Goal: Check status: Check status

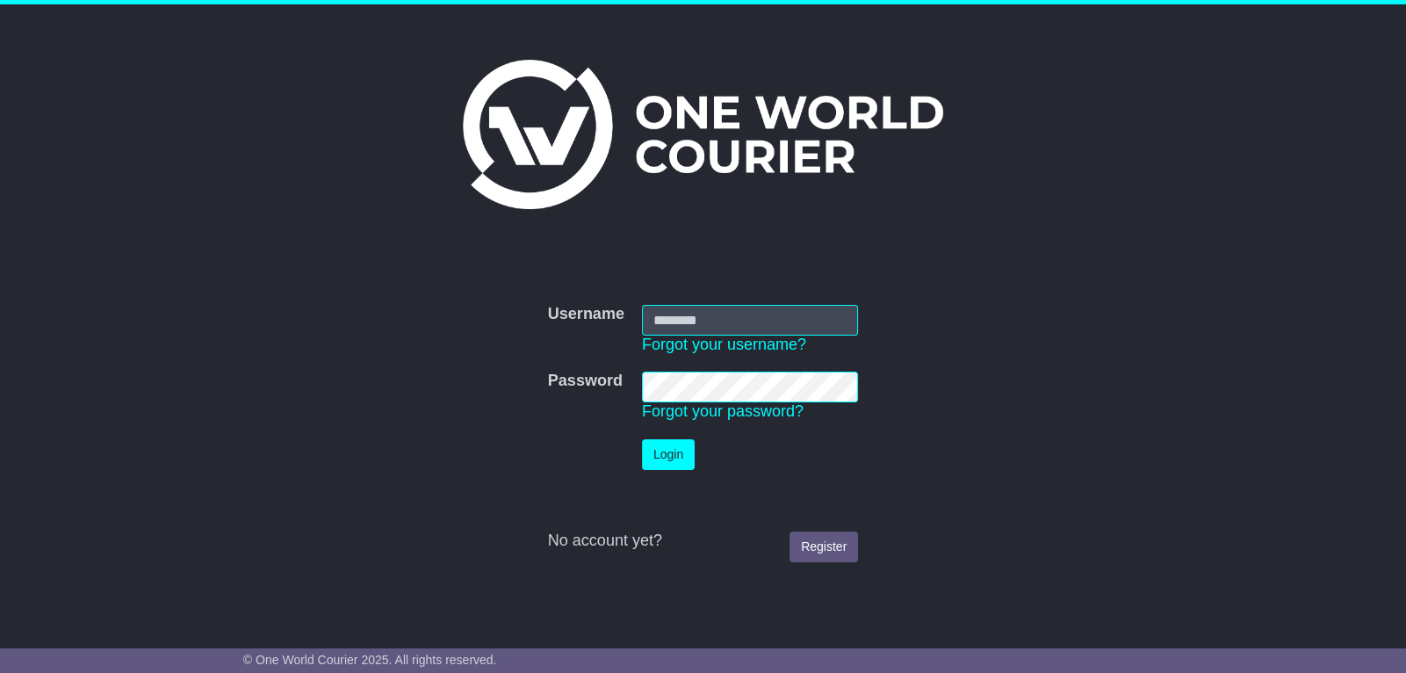
click at [664, 306] on input "Username" at bounding box center [750, 320] width 216 height 31
type input "**********"
click at [685, 468] on button "Login" at bounding box center [668, 454] width 53 height 31
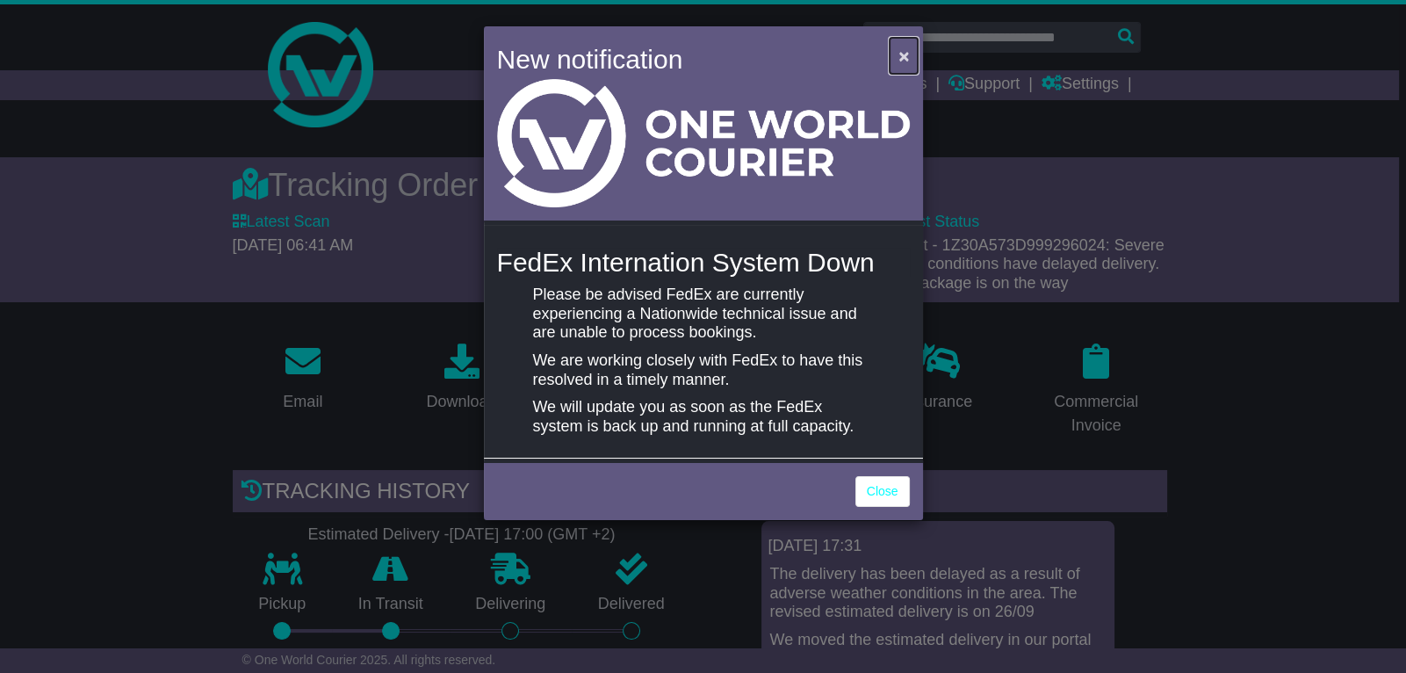
click at [906, 53] on span "×" at bounding box center [903, 56] width 11 height 20
click at [906, 61] on span "×" at bounding box center [903, 56] width 11 height 20
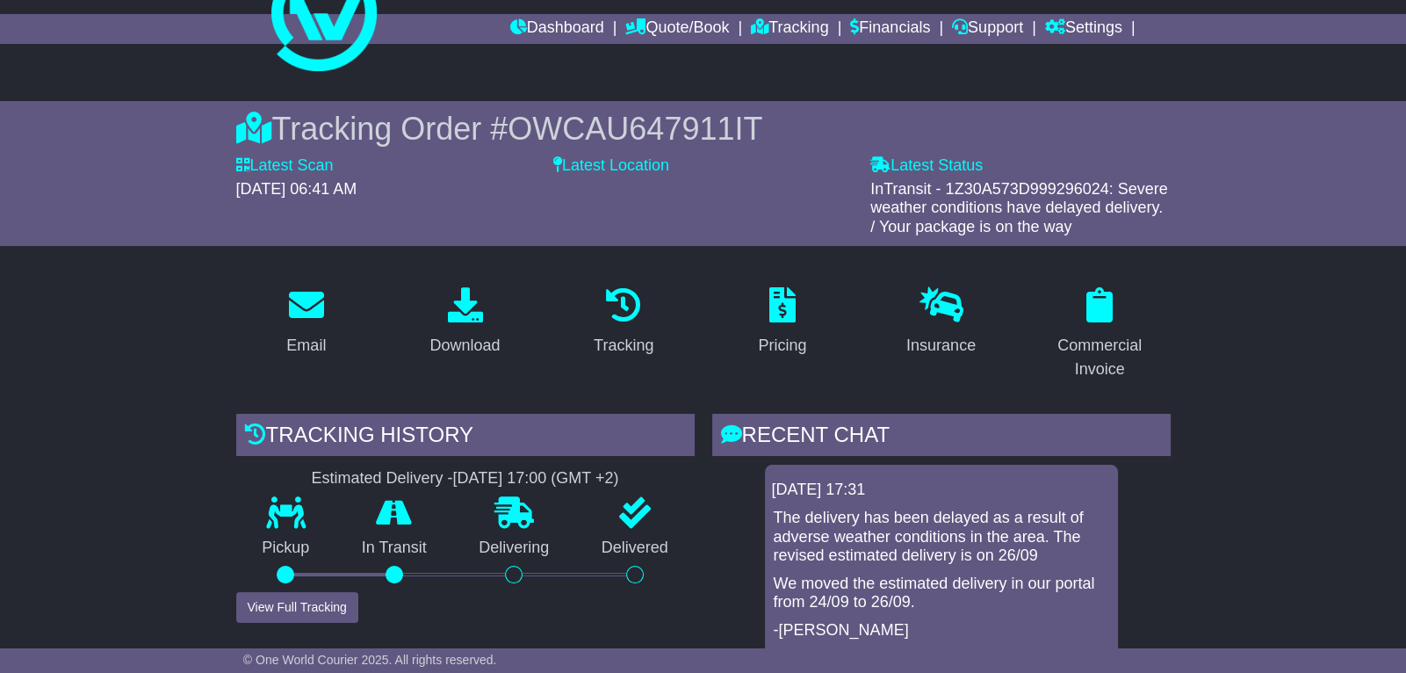
scroll to position [79, 0]
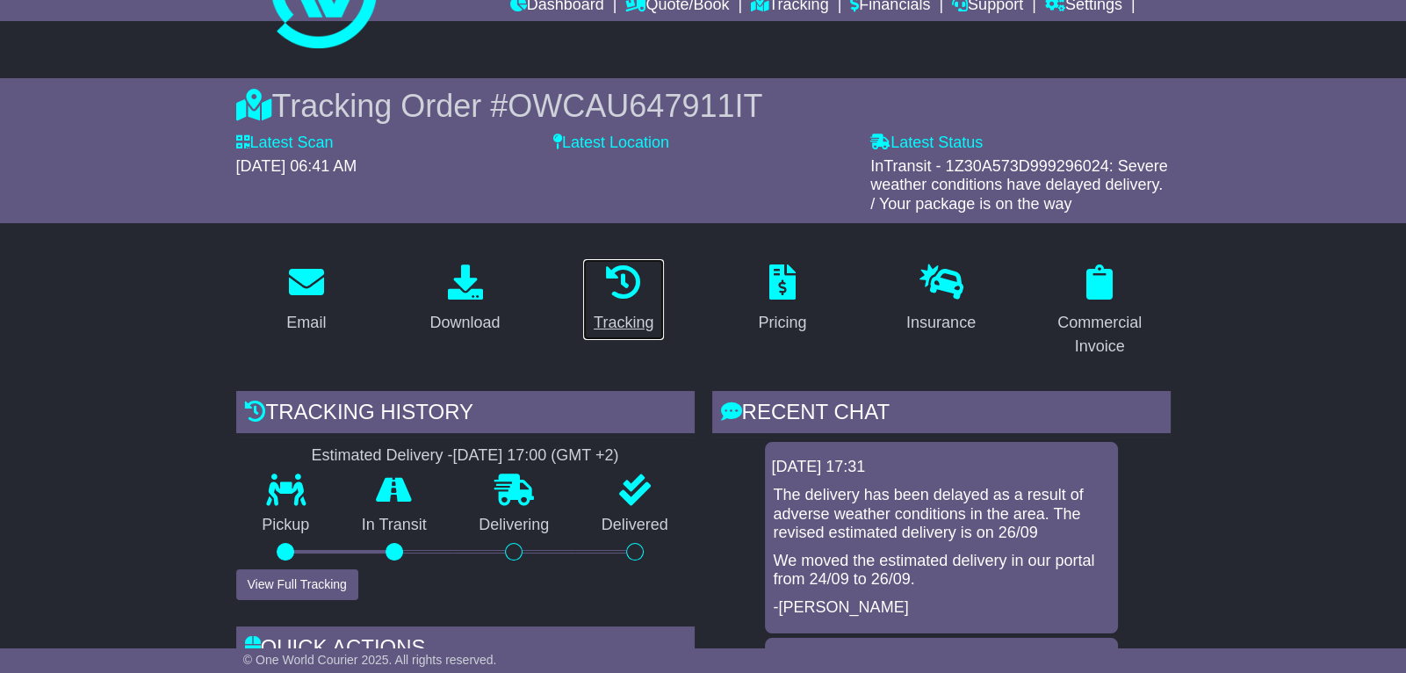
click at [620, 307] on link "Tracking" at bounding box center [623, 299] width 83 height 83
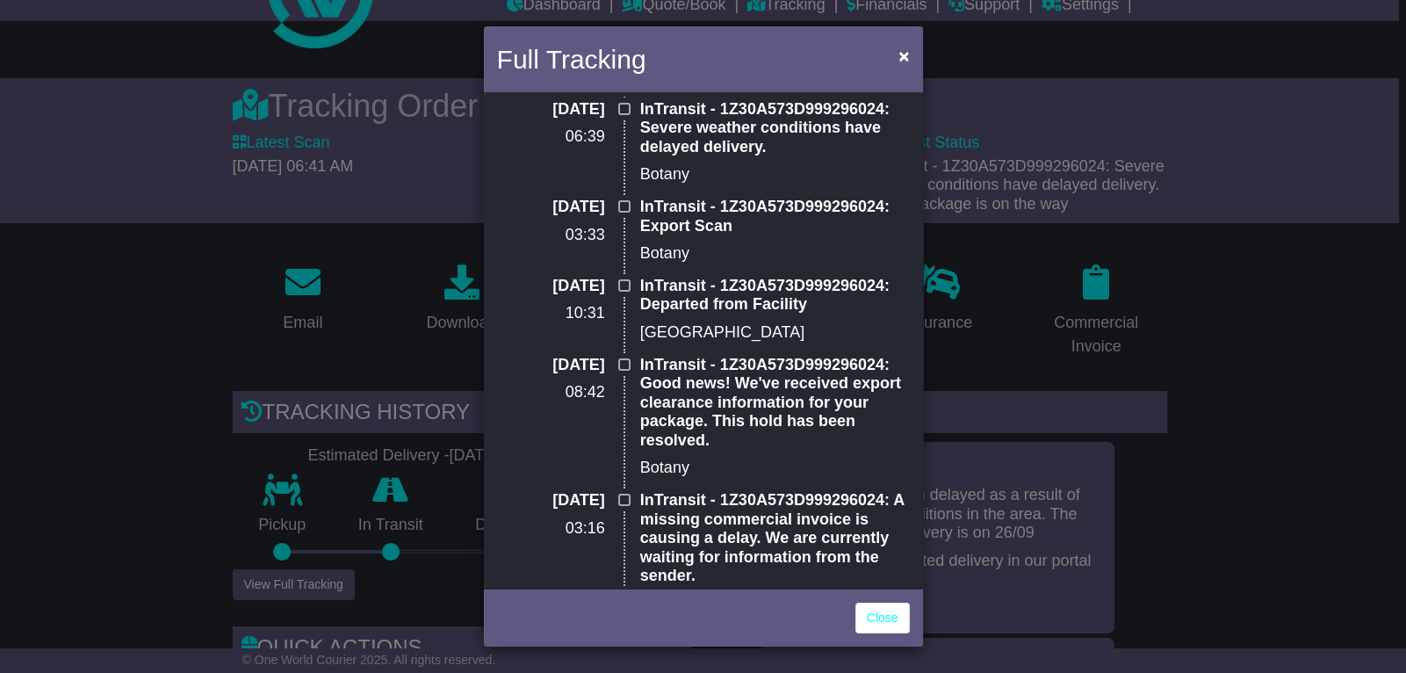
scroll to position [0, 0]
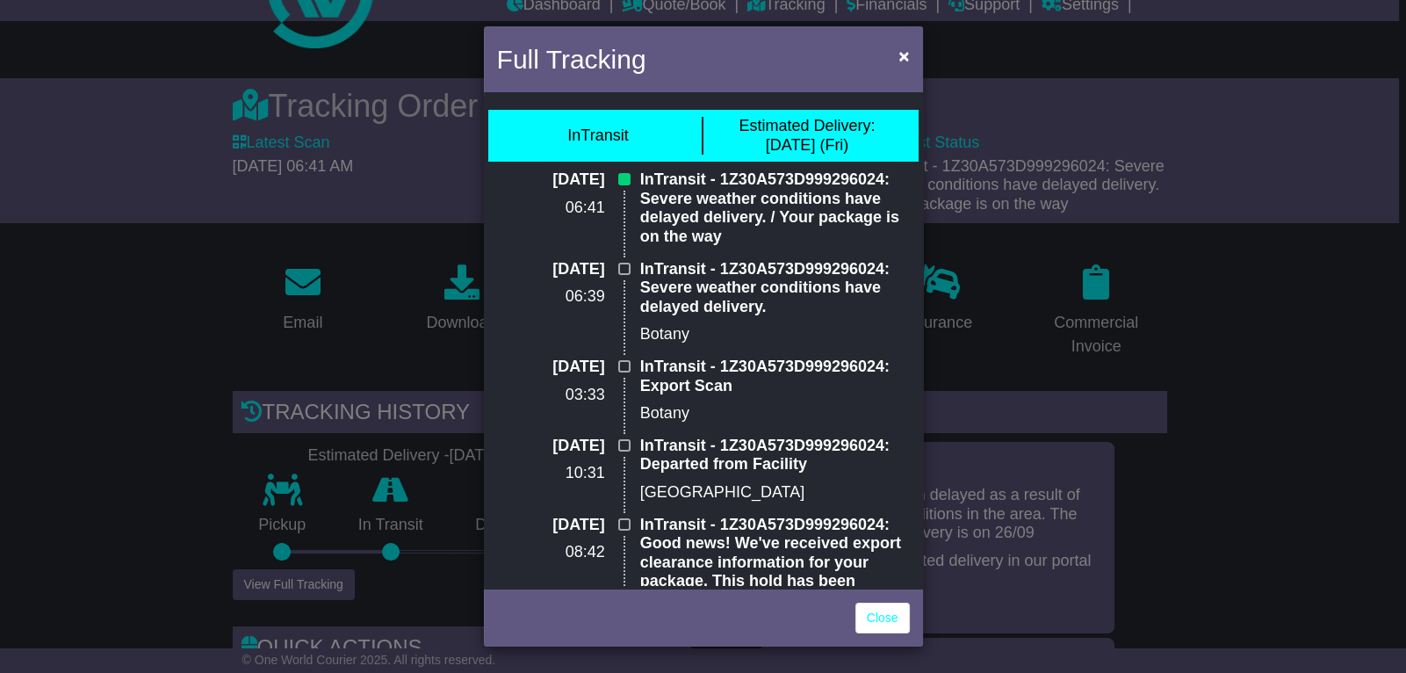
click at [948, 523] on div "Full Tracking × InTransit Estimated Delivery: 26 Sep (Fri) 24 Sep 2025 06:41 In…" at bounding box center [703, 336] width 1406 height 673
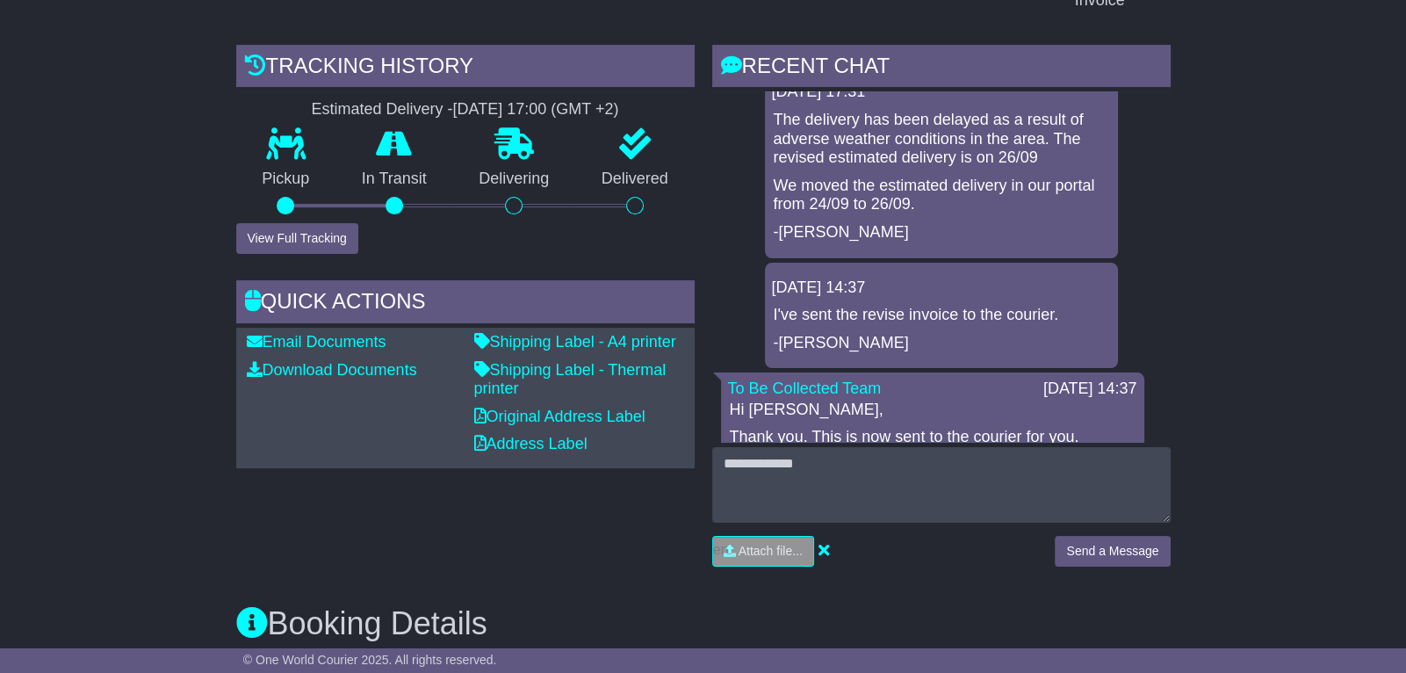
scroll to position [448, 0]
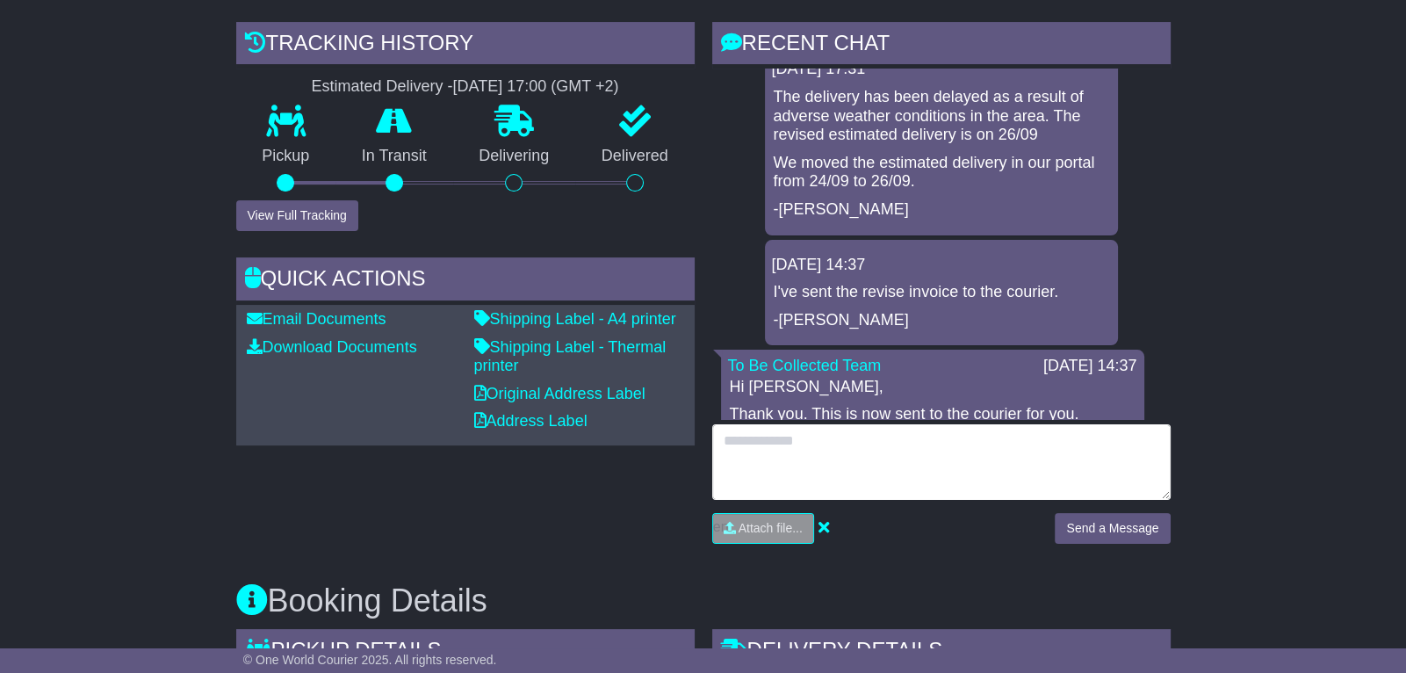
click at [930, 456] on textarea at bounding box center [941, 462] width 458 height 76
type textarea "**********"
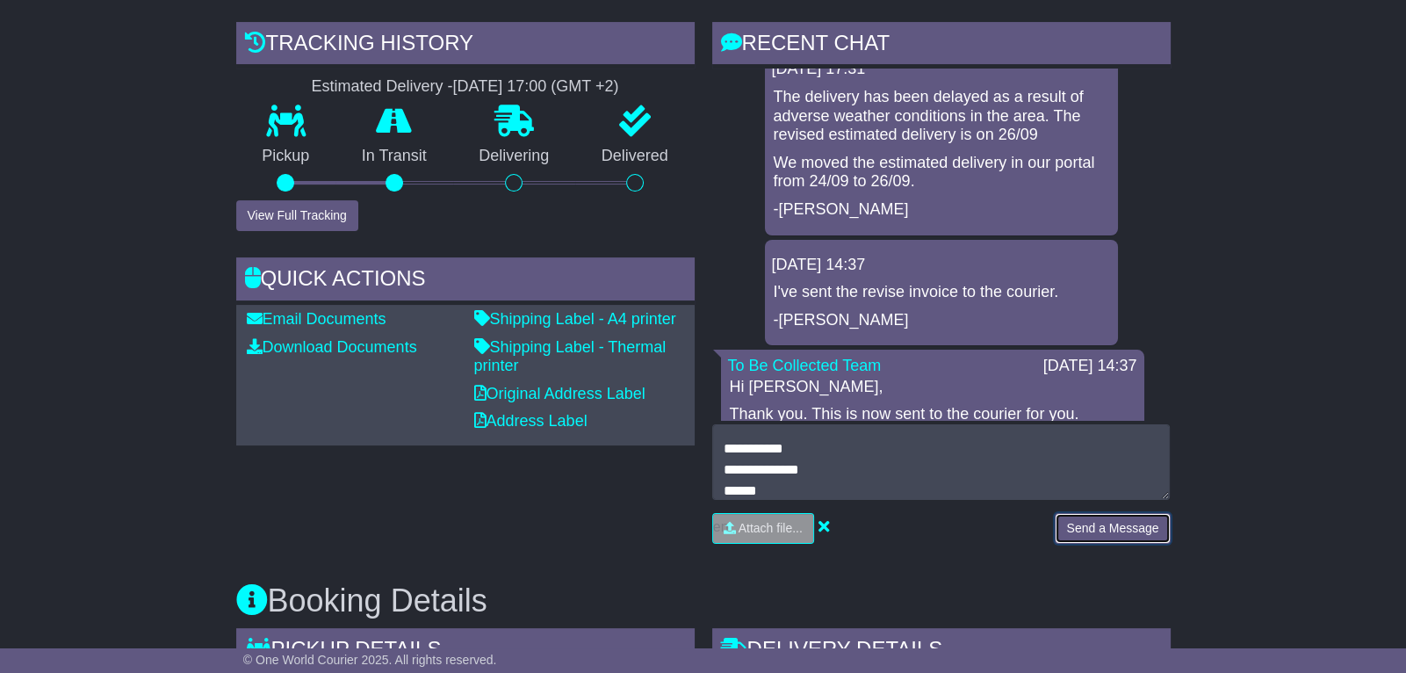
click at [1109, 530] on button "Send a Message" at bounding box center [1111, 528] width 115 height 31
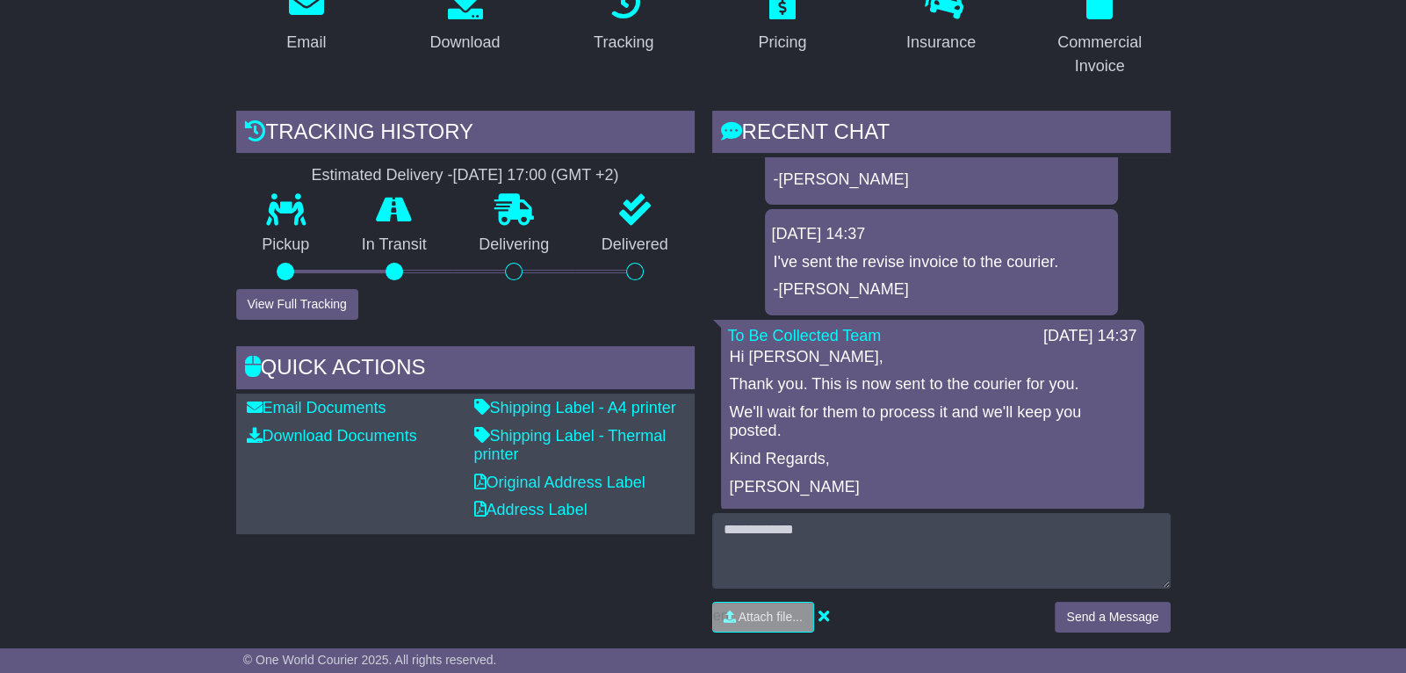
scroll to position [0, 0]
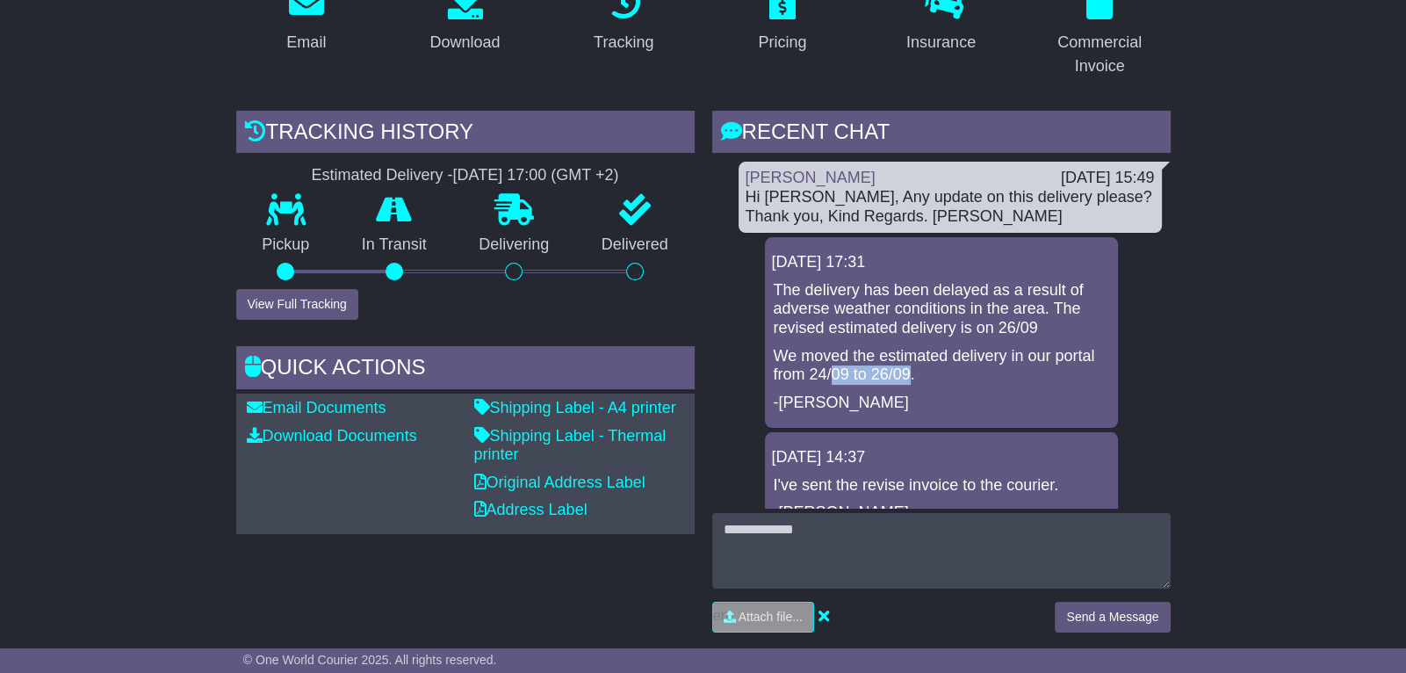
drag, startPoint x: 832, startPoint y: 378, endPoint x: 913, endPoint y: 379, distance: 80.8
click at [913, 379] on p "We moved the estimated delivery in our portal from 24/09 to 26/09." at bounding box center [941, 366] width 335 height 38
click at [914, 379] on p "We moved the estimated delivery in our portal from 24/09 to 26/09." at bounding box center [941, 366] width 335 height 38
click at [913, 380] on p "We moved the estimated delivery in our portal from 24/09 to 26/09." at bounding box center [941, 366] width 335 height 38
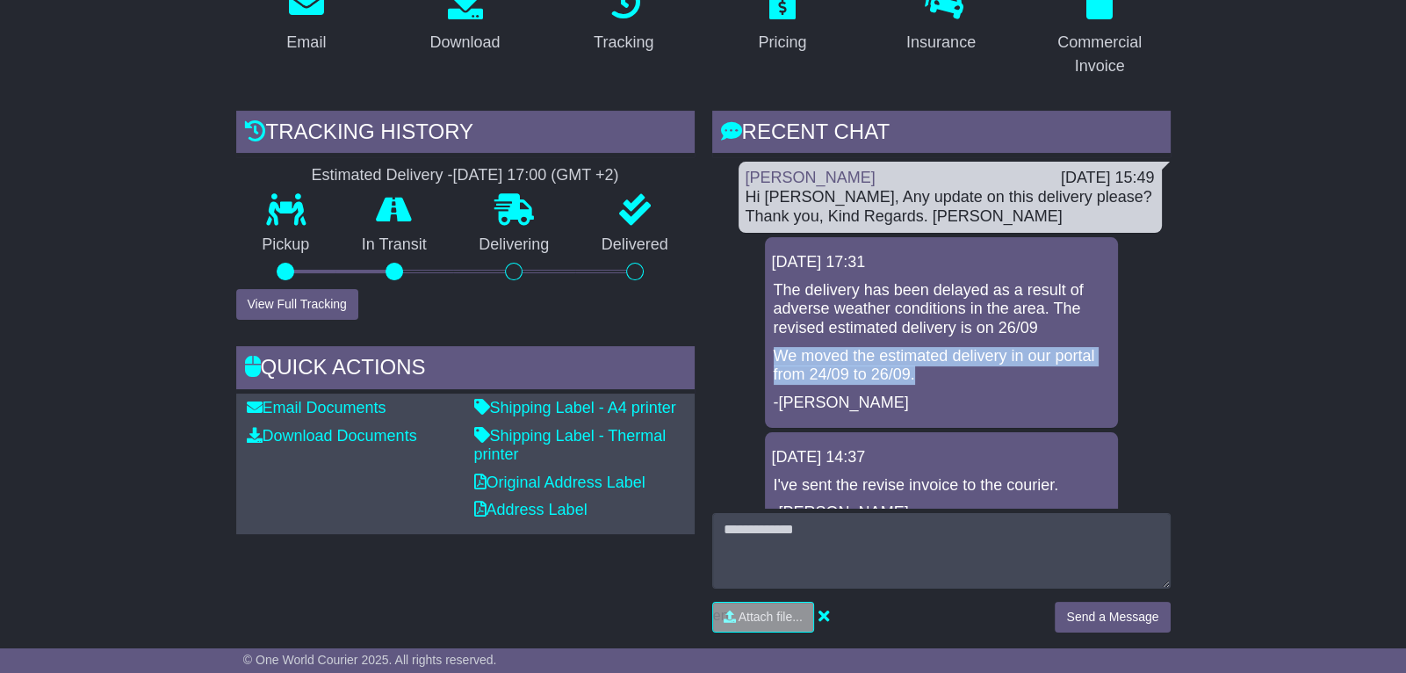
drag, startPoint x: 917, startPoint y: 378, endPoint x: 774, endPoint y: 349, distance: 146.7
click at [774, 349] on p "We moved the estimated delivery in our portal from 24/09 to 26/09." at bounding box center [941, 366] width 335 height 38
click at [790, 341] on div "The delivery has been delayed as a result of adverse weather conditions in the …" at bounding box center [941, 347] width 339 height 132
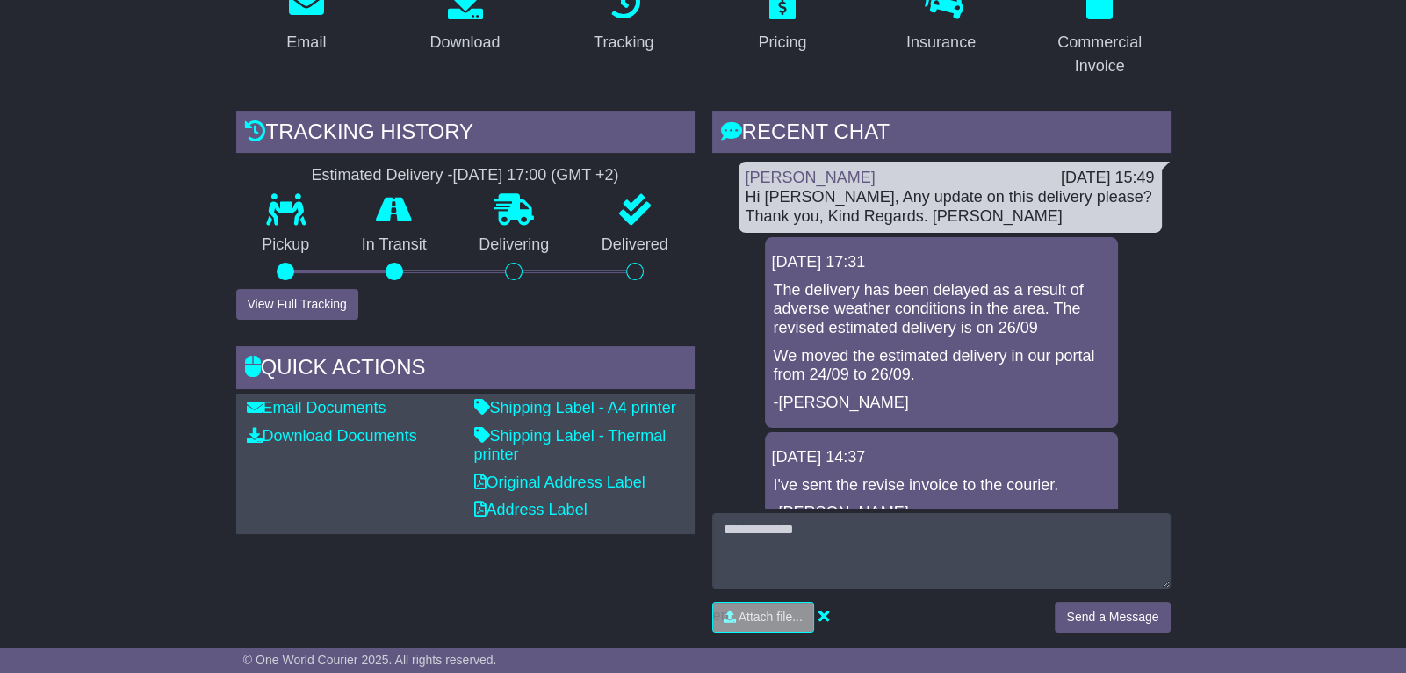
click at [850, 317] on p "The delivery has been delayed as a result of adverse weather conditions in the …" at bounding box center [941, 309] width 335 height 57
click at [830, 309] on p "The delivery has been delayed as a result of adverse weather conditions in the …" at bounding box center [941, 309] width 335 height 57
click at [770, 312] on div "24 Sep 2025 17:31 The delivery has been delayed as a result of adverse weather …" at bounding box center [941, 332] width 353 height 191
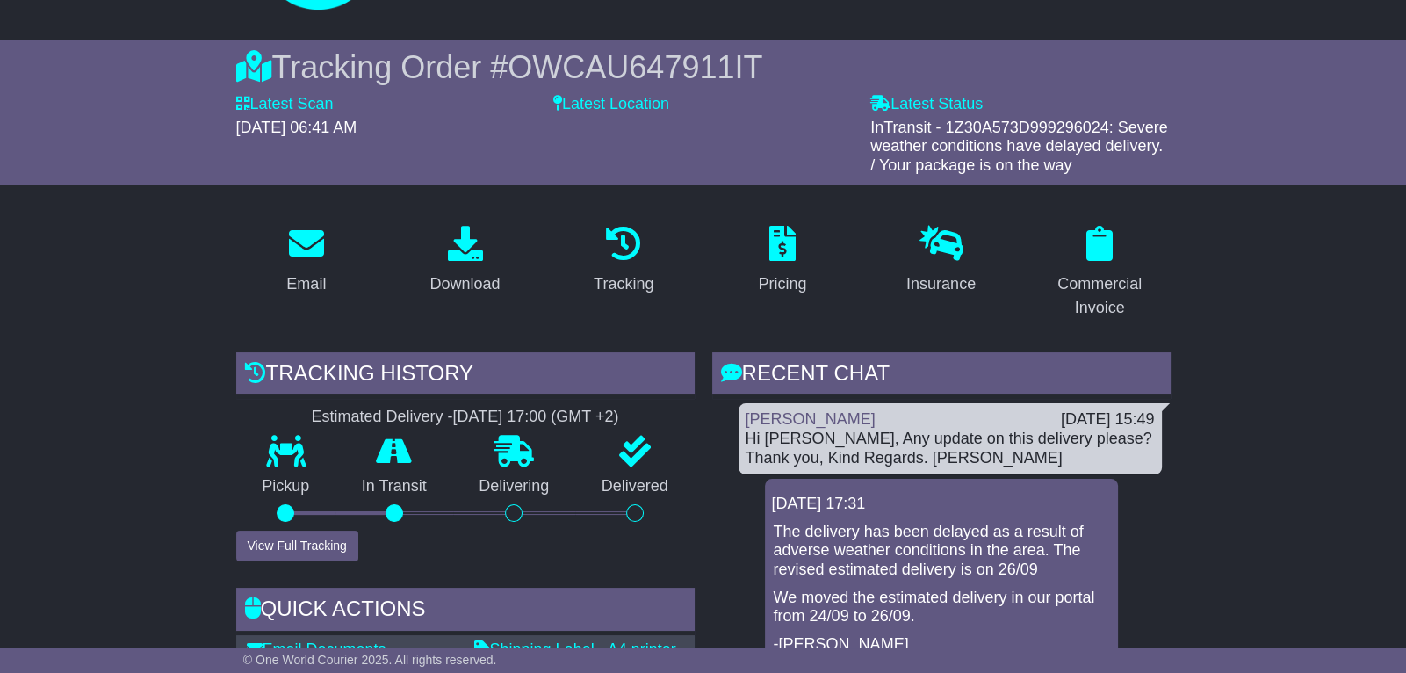
scroll to position [108, 0]
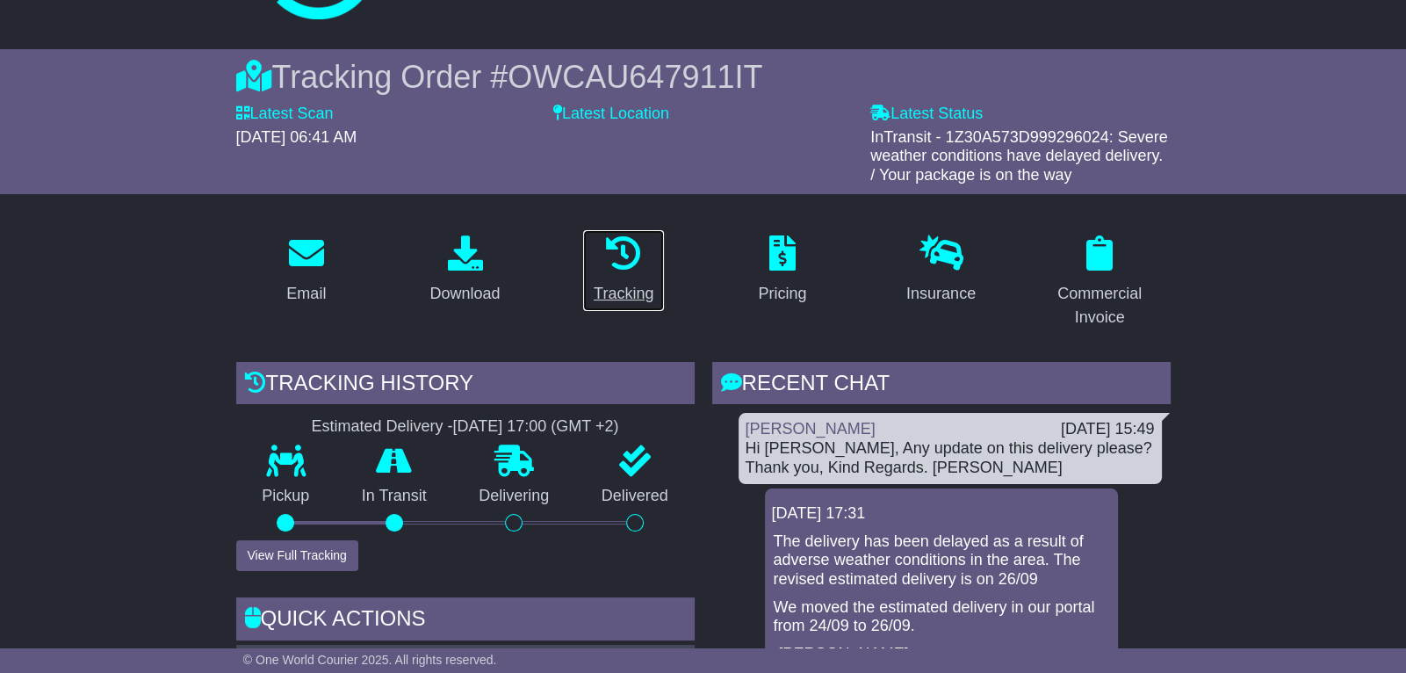
click at [609, 278] on link "Tracking" at bounding box center [623, 270] width 83 height 83
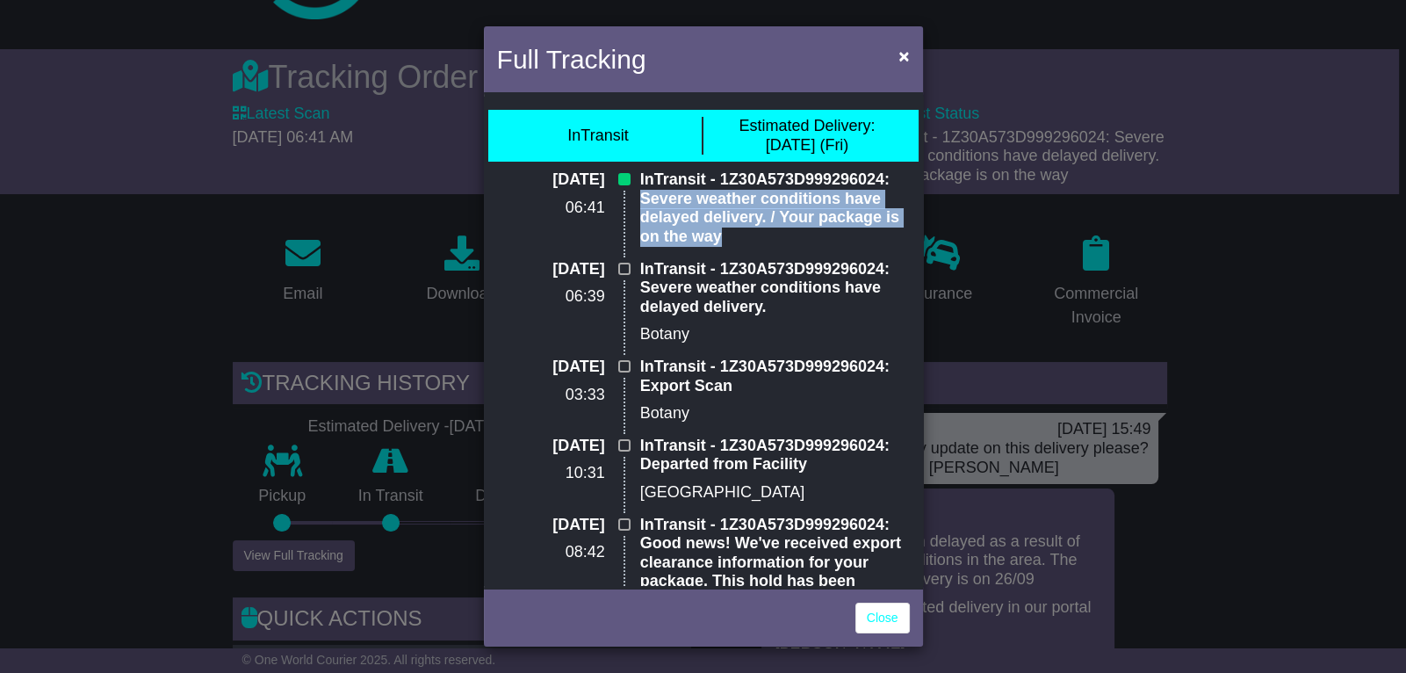
drag, startPoint x: 636, startPoint y: 203, endPoint x: 752, endPoint y: 241, distance: 122.7
click at [752, 241] on div "InTransit - 1Z30A573D999296024: Severe weather conditions have delayed delivery…" at bounding box center [774, 214] width 287 height 89
copy p "Severe weather conditions have delayed delivery. / Your package is on the way"
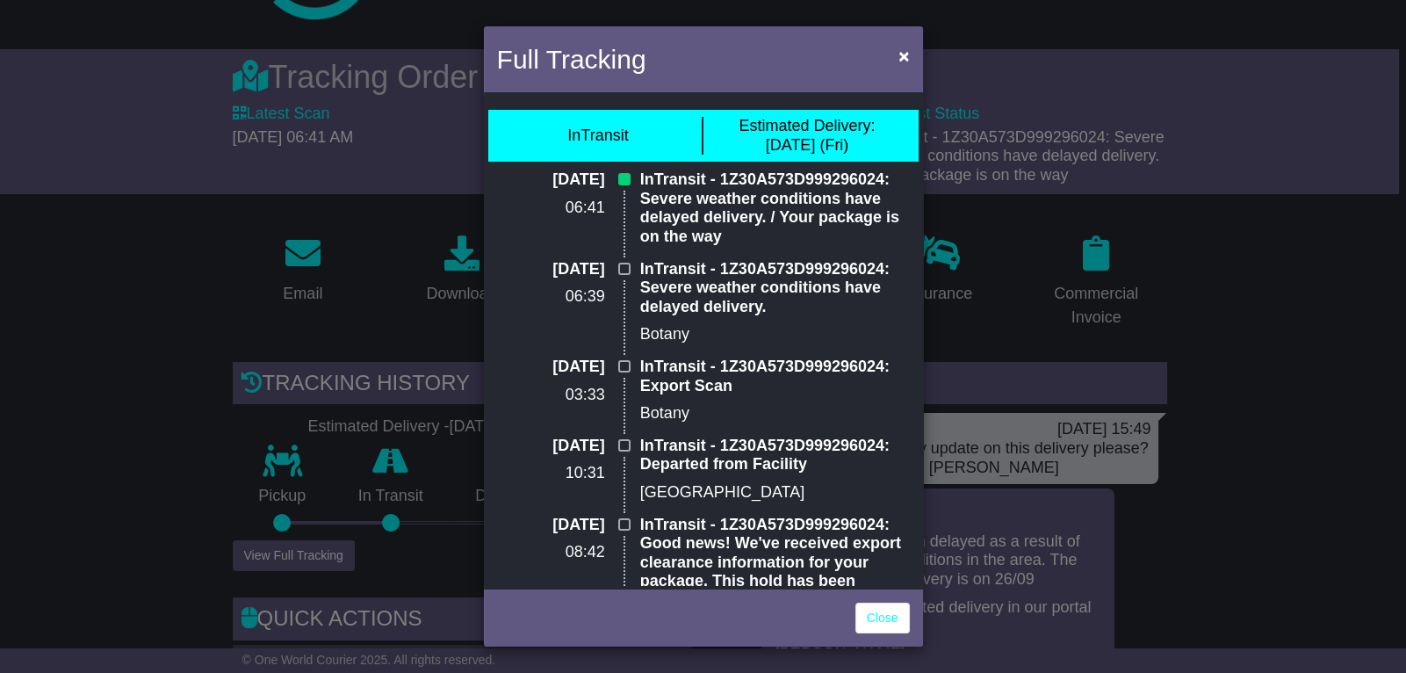
click at [1234, 474] on div "Full Tracking × InTransit Estimated Delivery: 26 Sep (Fri) 24 Sep 2025 06:41 In…" at bounding box center [703, 336] width 1406 height 673
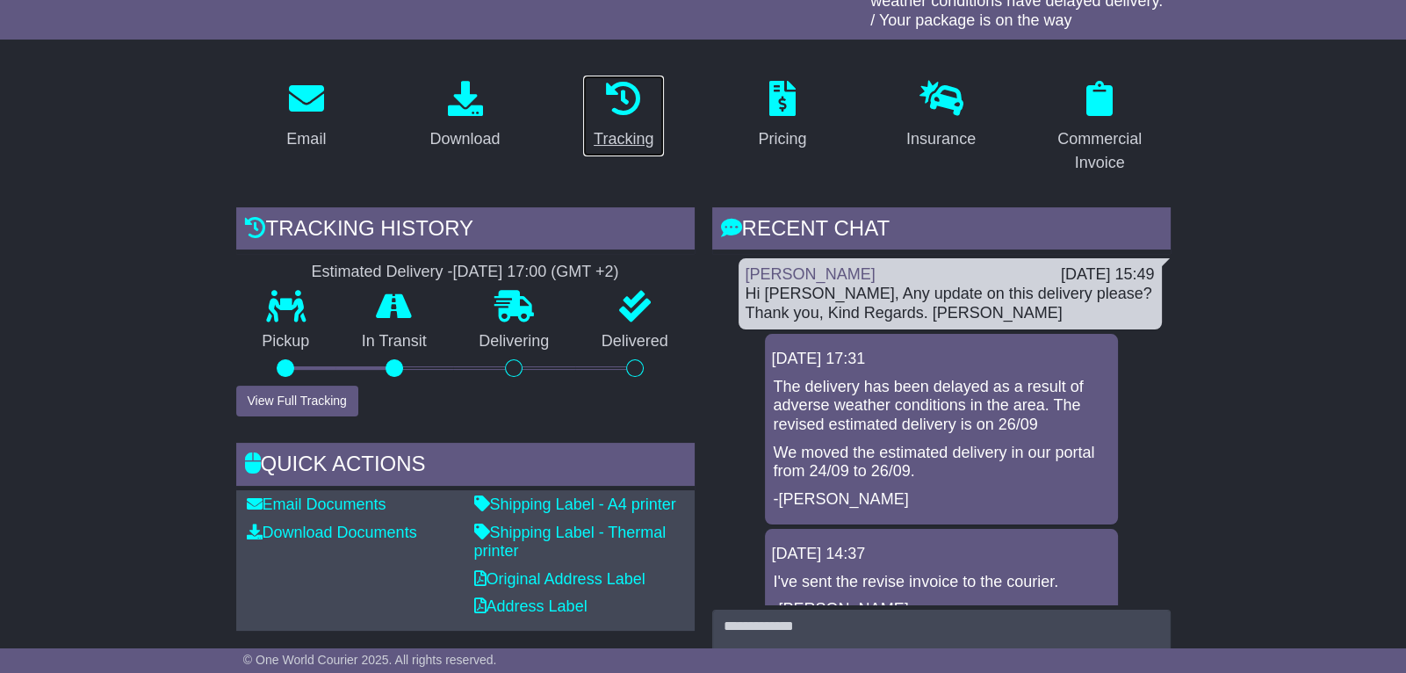
scroll to position [259, 0]
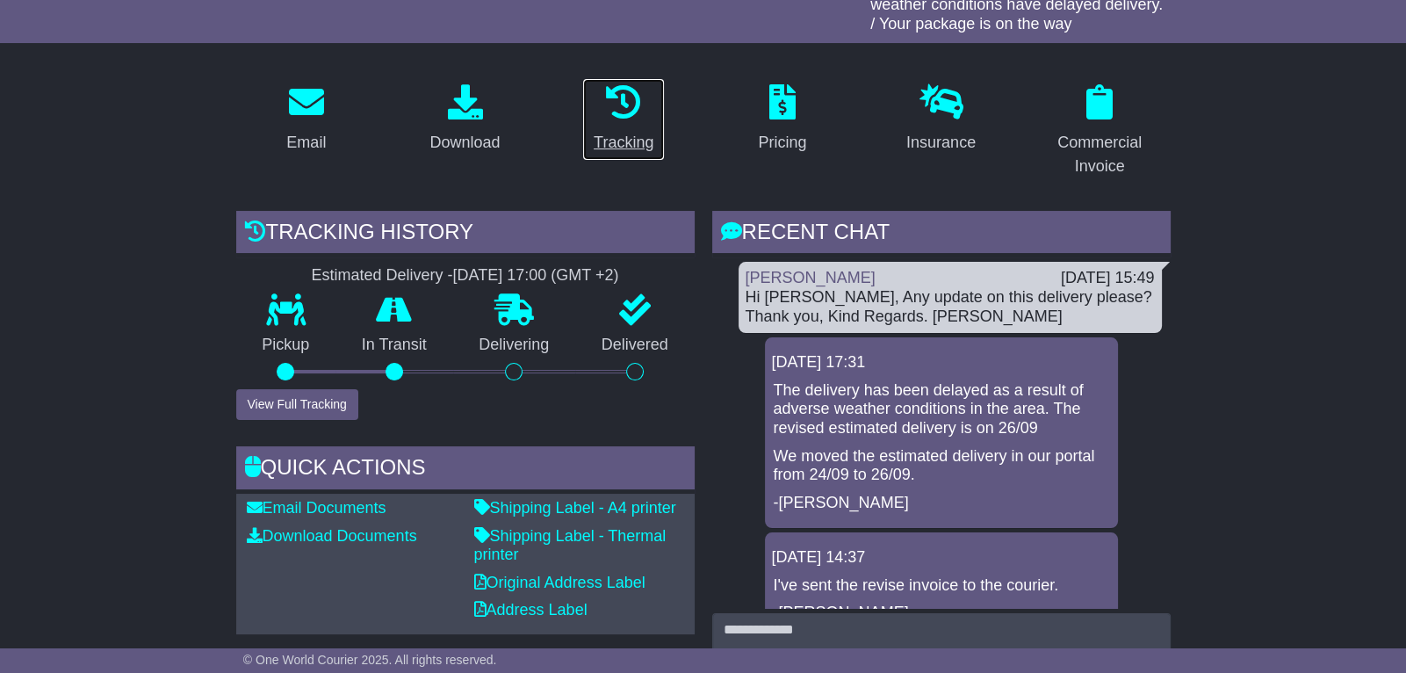
click at [623, 102] on icon at bounding box center [623, 101] width 35 height 35
